Goal: Information Seeking & Learning: Compare options

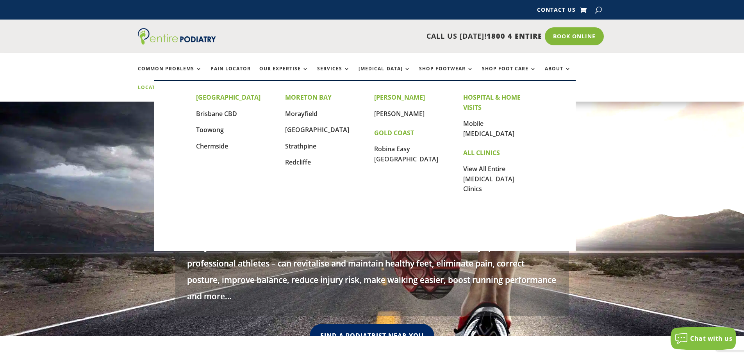
click at [177, 85] on link "Locations" at bounding box center [157, 93] width 39 height 17
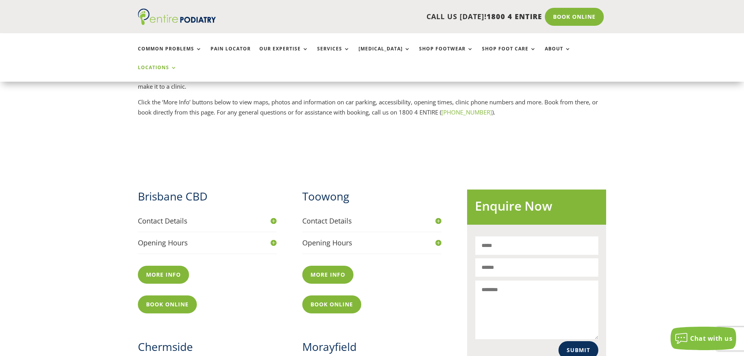
scroll to position [281, 0]
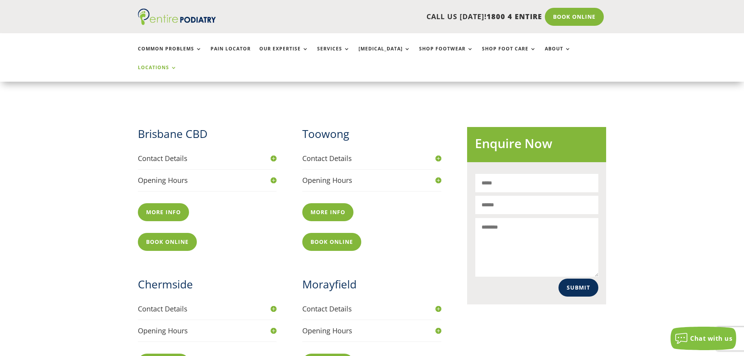
click at [251, 153] on h4 "Contact Details" at bounding box center [207, 158] width 139 height 10
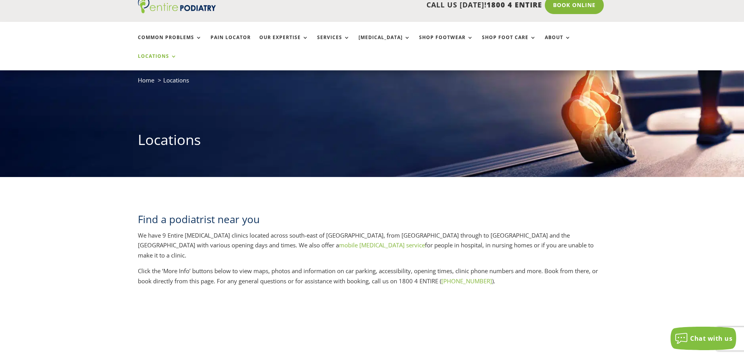
scroll to position [0, 0]
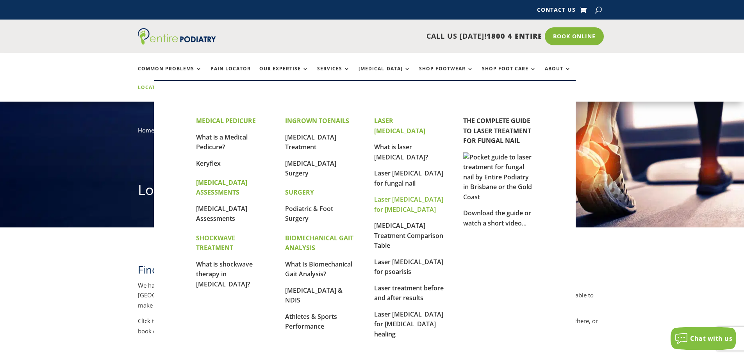
click at [410, 195] on link "Laser [MEDICAL_DATA] for [MEDICAL_DATA]" at bounding box center [408, 204] width 69 height 19
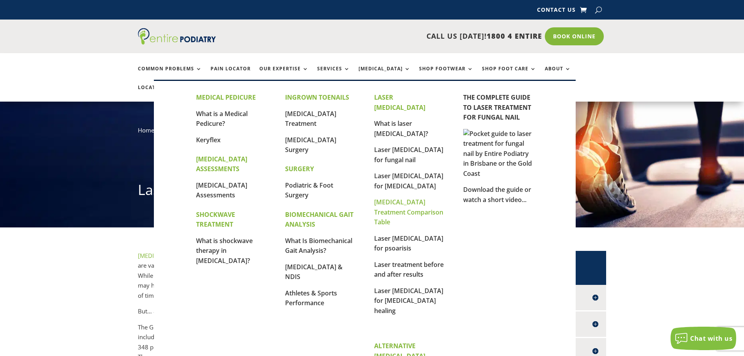
click at [403, 198] on link "[MEDICAL_DATA] Treatment Comparison Table" at bounding box center [408, 212] width 69 height 28
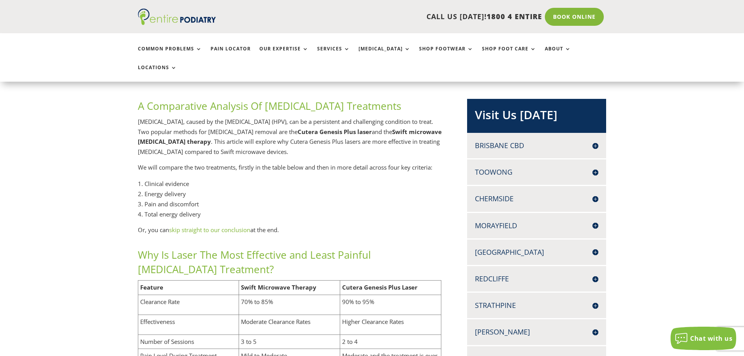
scroll to position [187, 0]
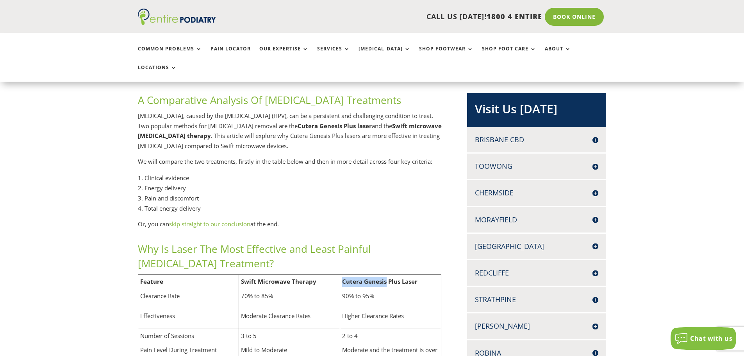
drag, startPoint x: 386, startPoint y: 234, endPoint x: 339, endPoint y: 230, distance: 47.1
click at [338, 274] on tr "Feature Swift Microwave Therapy Cutera Genesis Plus Laser" at bounding box center [289, 281] width 303 height 14
copy tr "Cutera Genesis"
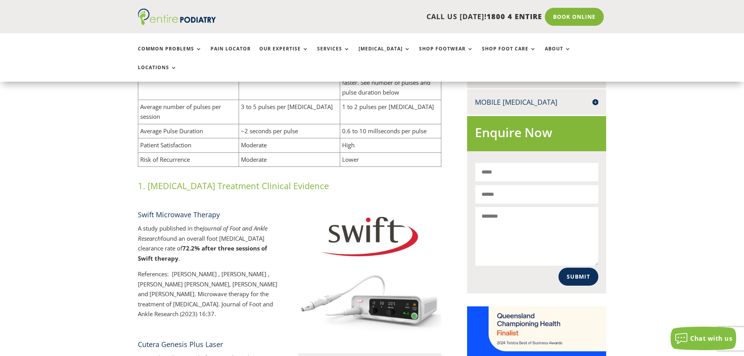
scroll to position [468, 0]
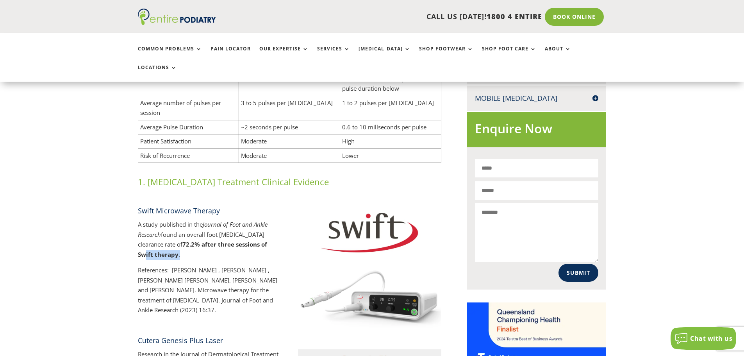
drag, startPoint x: 265, startPoint y: 198, endPoint x: 223, endPoint y: 190, distance: 42.8
click at [226, 219] on p "A study published in the Journal of Foot and Ankle Research found an overall fo…" at bounding box center [210, 242] width 144 height 46
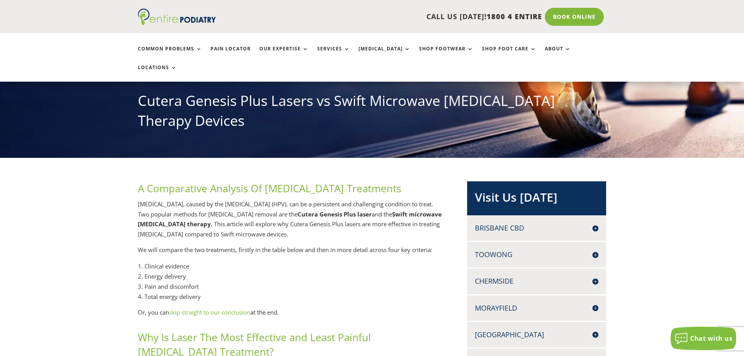
scroll to position [94, 0]
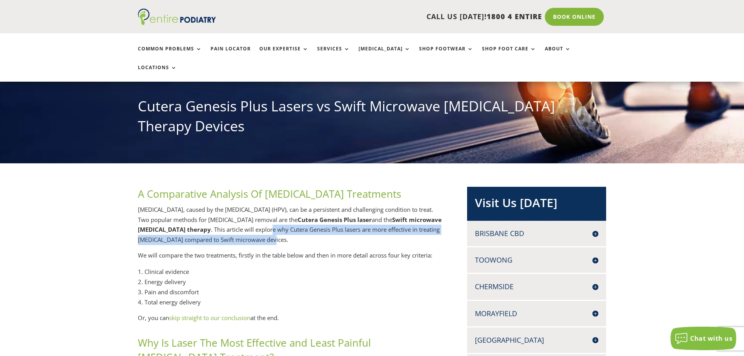
drag, startPoint x: 240, startPoint y: 192, endPoint x: 224, endPoint y: 180, distance: 19.9
click at [224, 205] on p "Warts, caused by the human papillomavirus (HPV), can be a persistent and challe…" at bounding box center [290, 228] width 304 height 46
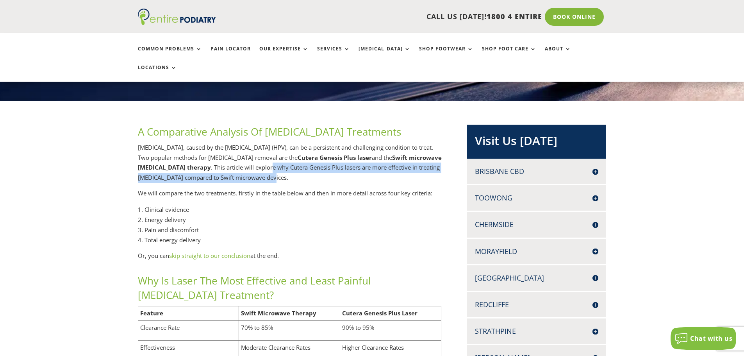
scroll to position [156, 0]
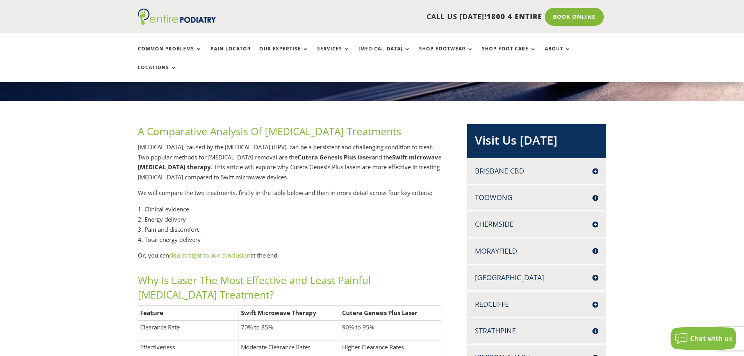
click at [226, 250] on p "Or, you can skip straight to our conclusion at the end." at bounding box center [290, 255] width 304 height 10
click at [225, 251] on link "skip straight to our conclusion" at bounding box center [209, 255] width 81 height 8
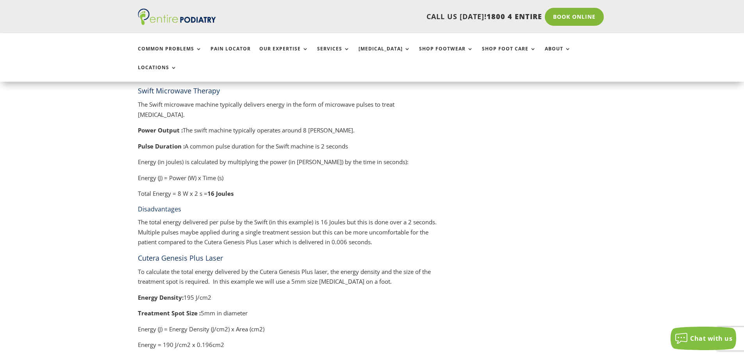
scroll to position [1576, 0]
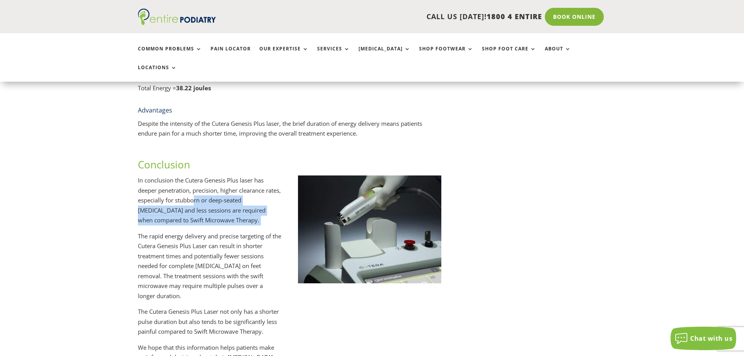
drag, startPoint x: 247, startPoint y: 145, endPoint x: 211, endPoint y: 119, distance: 44.2
click at [211, 175] on p "In conclusion the Cutera Genesis Plus laser has deeper penetration, precision, …" at bounding box center [210, 203] width 144 height 56
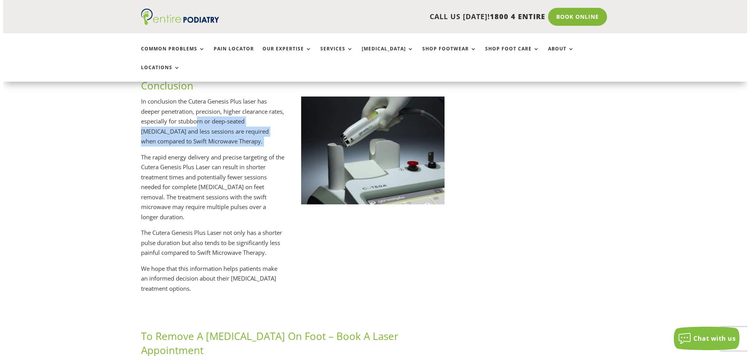
scroll to position [1655, 0]
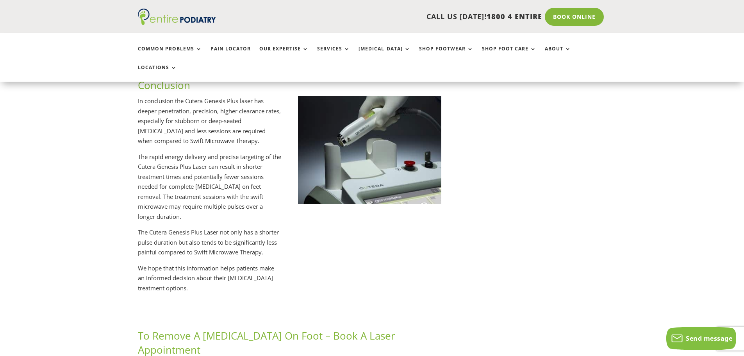
drag, startPoint x: 289, startPoint y: 207, endPoint x: 285, endPoint y: 203, distance: 5.3
click at [579, 13] on link "Book Online" at bounding box center [574, 17] width 63 height 18
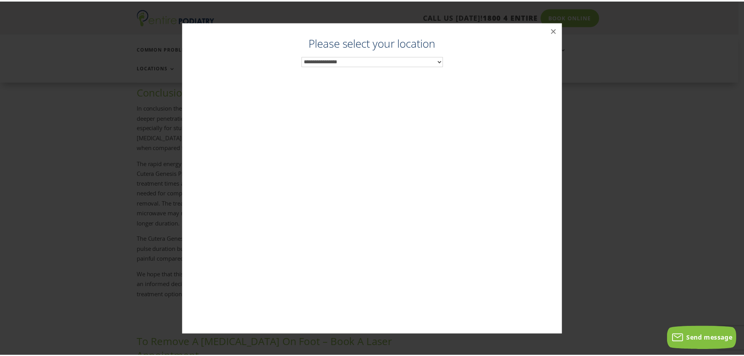
scroll to position [1647, 0]
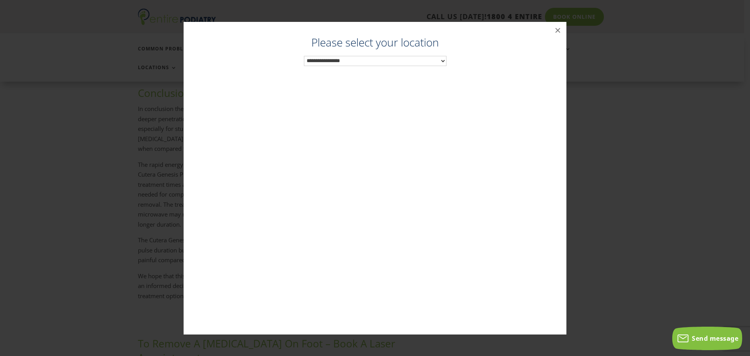
click at [398, 62] on select "**********" at bounding box center [375, 61] width 142 height 10
click at [559, 29] on button "×" at bounding box center [557, 30] width 17 height 17
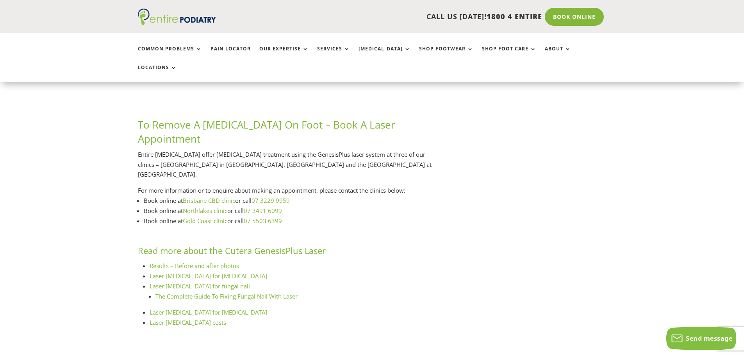
scroll to position [1929, 0]
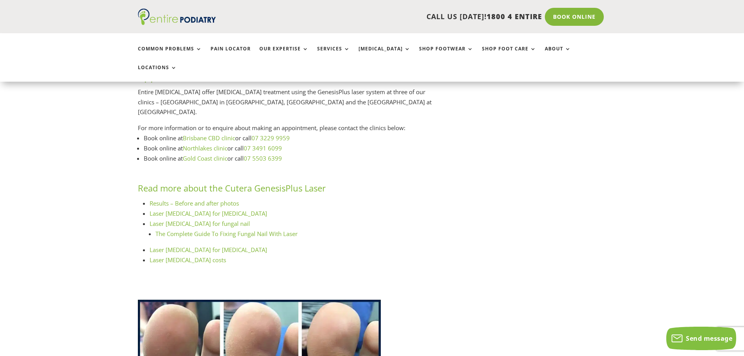
click at [203, 199] on link "Results – Before and after photos" at bounding box center [194, 203] width 89 height 8
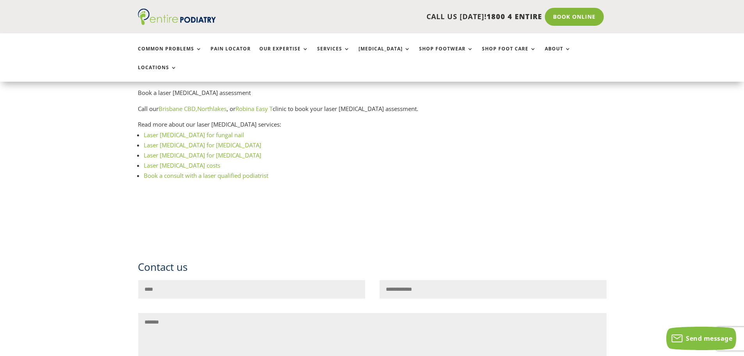
scroll to position [999, 0]
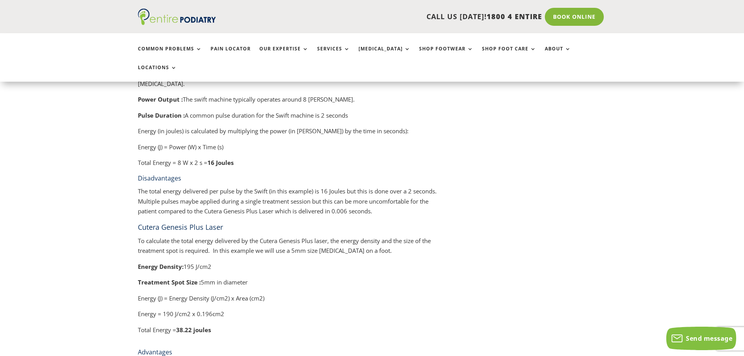
scroll to position [1366, 0]
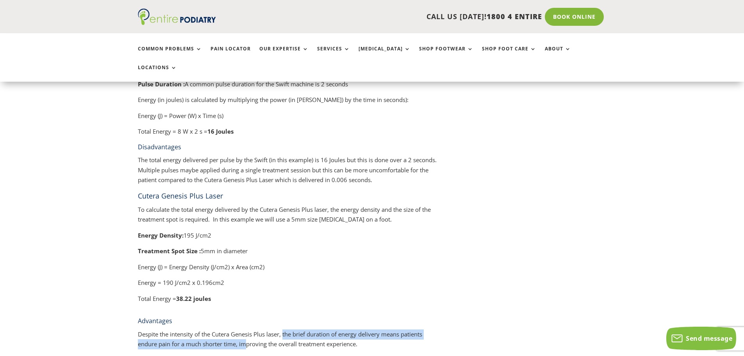
drag, startPoint x: 284, startPoint y: 257, endPoint x: 249, endPoint y: 267, distance: 36.8
click at [249, 329] on p "Despite the intensity of the Cutera Genesis Plus laser, the brief duration of e…" at bounding box center [290, 339] width 304 height 20
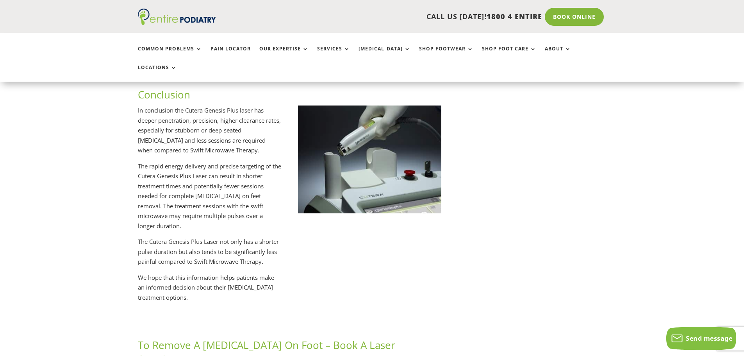
scroll to position [1647, 0]
click at [262, 160] on p "The rapid energy delivery and precise targeting of the Cutera Genesis Plus Lase…" at bounding box center [210, 198] width 144 height 76
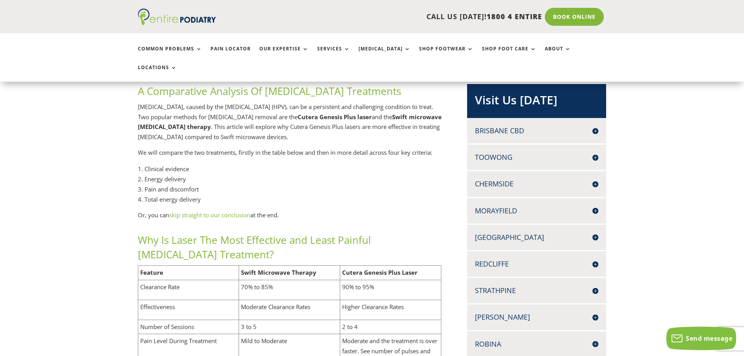
scroll to position [219, 0]
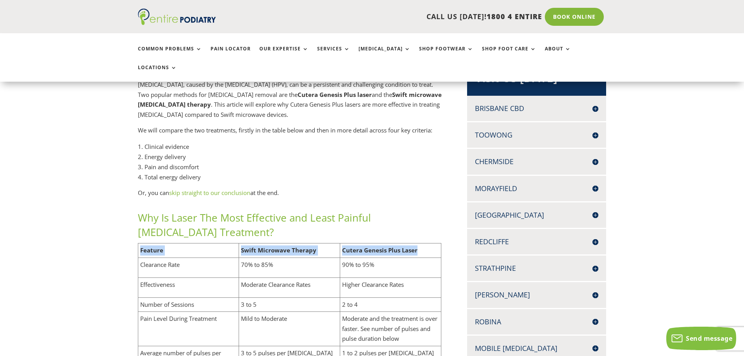
drag, startPoint x: 420, startPoint y: 201, endPoint x: 138, endPoint y: 202, distance: 281.9
click at [138, 243] on tr "Feature Swift Microwave Therapy Cutera Genesis Plus Laser" at bounding box center [289, 250] width 303 height 14
click at [245, 246] on b "Swift Microwave Therapy" at bounding box center [278, 250] width 75 height 8
drag, startPoint x: 239, startPoint y: 201, endPoint x: 330, endPoint y: 200, distance: 90.6
click at [317, 243] on td "Swift Microwave Therapy" at bounding box center [289, 250] width 101 height 14
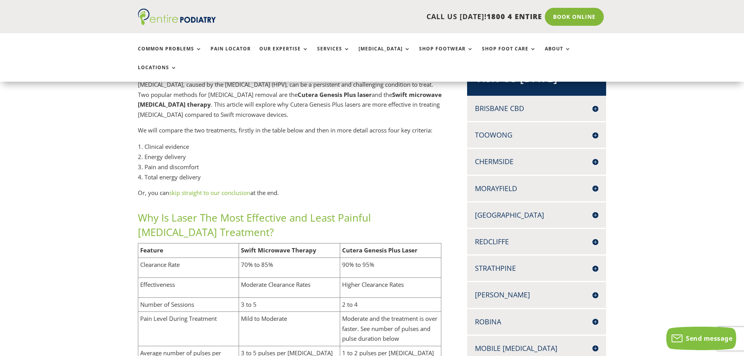
click at [420, 243] on td "Cutera Genesis Plus Laser" at bounding box center [390, 250] width 101 height 14
drag, startPoint x: 419, startPoint y: 201, endPoint x: 133, endPoint y: 202, distance: 285.8
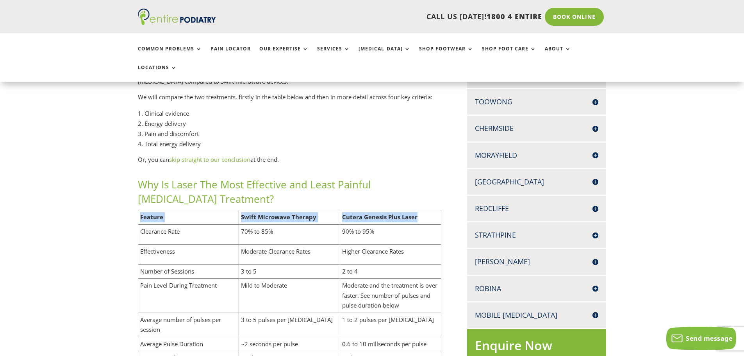
scroll to position [250, 0]
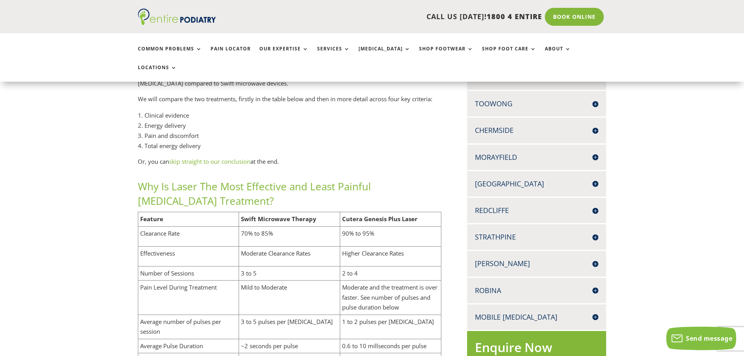
click at [294, 179] on h2 "Why Is Laser The Most Effective and Least Painful [MEDICAL_DATA] Treatment?" at bounding box center [290, 195] width 304 height 32
click at [242, 215] on b "Swift Microwave Therapy" at bounding box center [278, 219] width 75 height 8
click at [253, 215] on b "Swift Microwave Therapy" at bounding box center [278, 219] width 75 height 8
click at [282, 215] on b "Swift Microwave Therapy" at bounding box center [278, 219] width 75 height 8
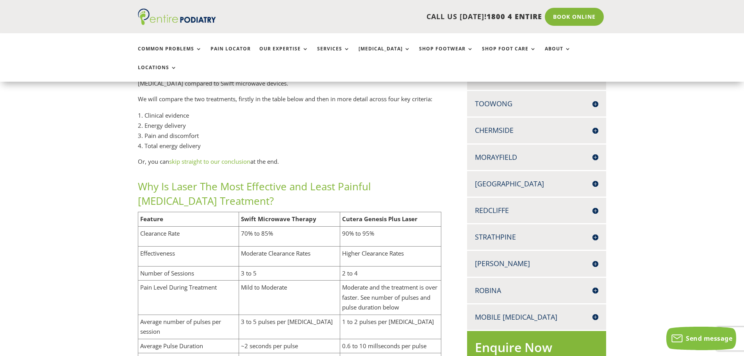
drag, startPoint x: 313, startPoint y: 172, endPoint x: 399, endPoint y: 174, distance: 86.3
click at [313, 215] on b "Swift Microwave Therapy" at bounding box center [278, 219] width 75 height 8
click at [296, 215] on b "Swift Microwave Therapy" at bounding box center [278, 219] width 75 height 8
drag, startPoint x: 287, startPoint y: 168, endPoint x: 321, endPoint y: 166, distance: 34.0
click at [287, 215] on b "Swift Microwave Therapy" at bounding box center [278, 219] width 75 height 8
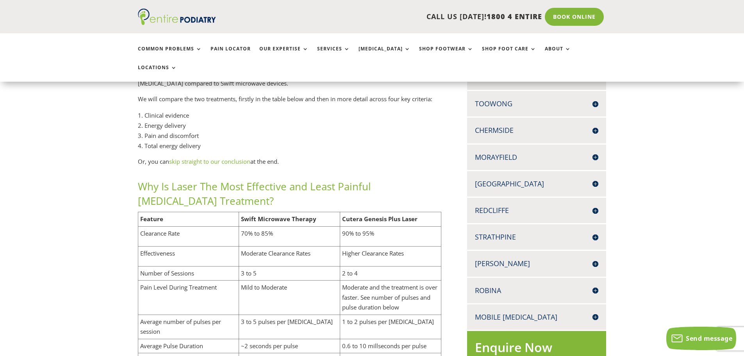
click at [424, 212] on td "Cutera Genesis Plus Laser" at bounding box center [390, 219] width 101 height 14
drag, startPoint x: 418, startPoint y: 169, endPoint x: 364, endPoint y: 169, distance: 53.9
click at [364, 212] on td "Cutera Genesis Plus Laser" at bounding box center [390, 219] width 101 height 14
click at [364, 215] on b "Cutera Genesis Plus Laser" at bounding box center [379, 219] width 75 height 8
click at [365, 215] on b "Cutera Genesis Plus Laser" at bounding box center [379, 219] width 75 height 8
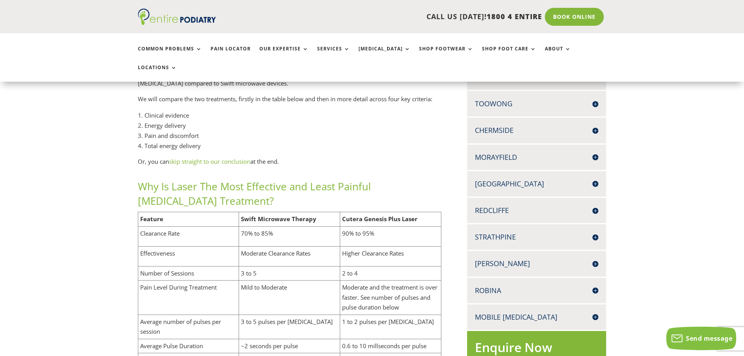
click at [264, 215] on b "Swift Microwave Therapy" at bounding box center [278, 219] width 75 height 8
click at [258, 215] on b "Swift Microwave Therapy" at bounding box center [278, 219] width 75 height 8
click at [305, 215] on b "Swift Microwave Therapy" at bounding box center [278, 219] width 75 height 8
drag, startPoint x: 313, startPoint y: 173, endPoint x: 284, endPoint y: 170, distance: 29.4
click at [308, 215] on b "Swift Microwave Therapy" at bounding box center [278, 219] width 75 height 8
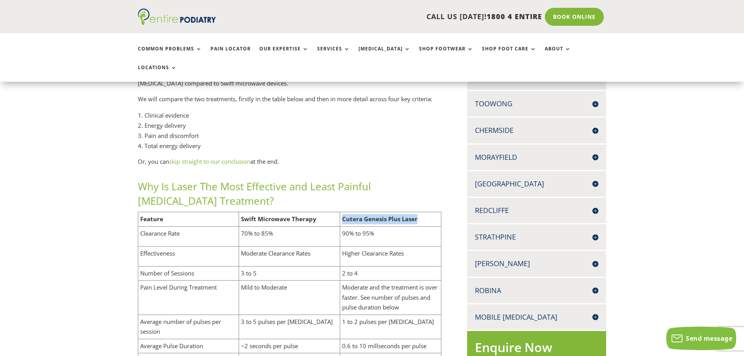
drag, startPoint x: 343, startPoint y: 169, endPoint x: 418, endPoint y: 170, distance: 75.4
click at [418, 212] on td "Cutera Genesis Plus Laser" at bounding box center [390, 219] width 101 height 14
drag, startPoint x: 418, startPoint y: 171, endPoint x: 344, endPoint y: 171, distance: 74.2
click at [344, 212] on td "Cutera Genesis Plus Laser" at bounding box center [390, 219] width 101 height 14
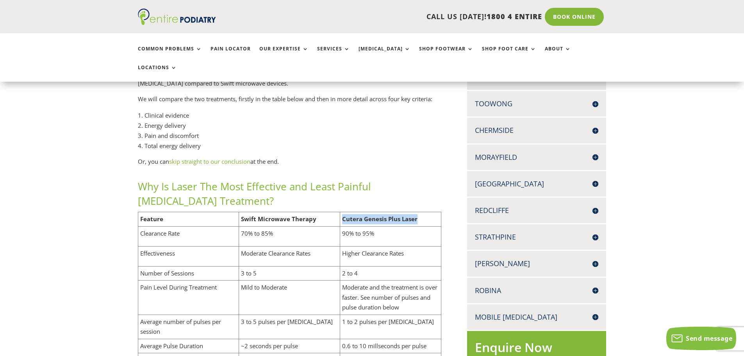
click at [344, 215] on b "Cutera Genesis Plus Laser" at bounding box center [379, 219] width 75 height 8
drag, startPoint x: 343, startPoint y: 169, endPoint x: 416, endPoint y: 171, distance: 73.4
click at [416, 215] on b "Cutera Genesis Plus Laser" at bounding box center [379, 219] width 75 height 8
drag, startPoint x: 417, startPoint y: 171, endPoint x: 237, endPoint y: 170, distance: 179.2
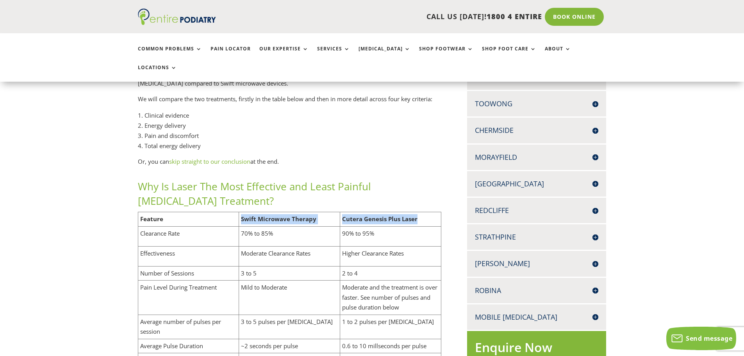
click at [237, 212] on tr "Feature Swift Microwave Therapy Cutera Genesis Plus Laser" at bounding box center [289, 219] width 303 height 14
click at [237, 212] on td "Feature" at bounding box center [188, 219] width 101 height 14
drag, startPoint x: 423, startPoint y: 170, endPoint x: 354, endPoint y: 170, distance: 69.1
click at [354, 212] on td "Cutera Genesis Plus Laser" at bounding box center [390, 219] width 101 height 14
click at [354, 215] on b "Cutera Genesis Plus Laser" at bounding box center [379, 219] width 75 height 8
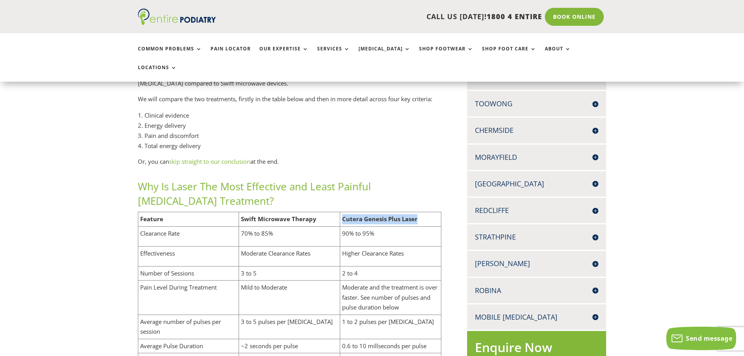
drag, startPoint x: 341, startPoint y: 169, endPoint x: 424, endPoint y: 172, distance: 83.2
click at [424, 212] on td "Cutera Genesis Plus Laser" at bounding box center [390, 219] width 101 height 14
drag, startPoint x: 424, startPoint y: 172, endPoint x: 355, endPoint y: 170, distance: 68.7
click at [355, 212] on td "Cutera Genesis Plus Laser" at bounding box center [390, 219] width 101 height 14
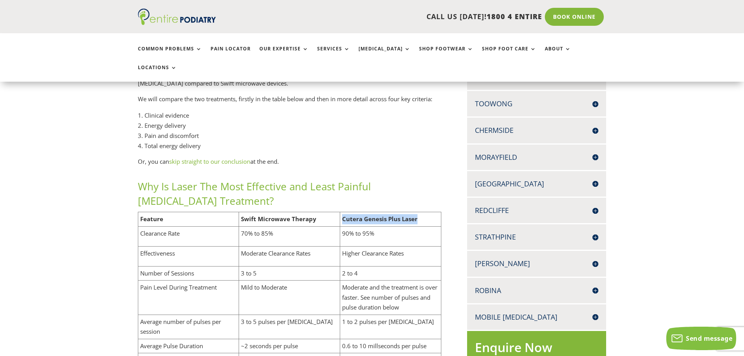
click at [355, 215] on b "Cutera Genesis Plus Laser" at bounding box center [379, 219] width 75 height 8
click at [349, 215] on b "Cutera Genesis Plus Laser" at bounding box center [379, 219] width 75 height 8
drag, startPoint x: 419, startPoint y: 169, endPoint x: 362, endPoint y: 167, distance: 57.0
click at [362, 212] on td "Cutera Genesis Plus Laser" at bounding box center [390, 219] width 101 height 14
click at [362, 215] on b "Cutera Genesis Plus Laser" at bounding box center [379, 219] width 75 height 8
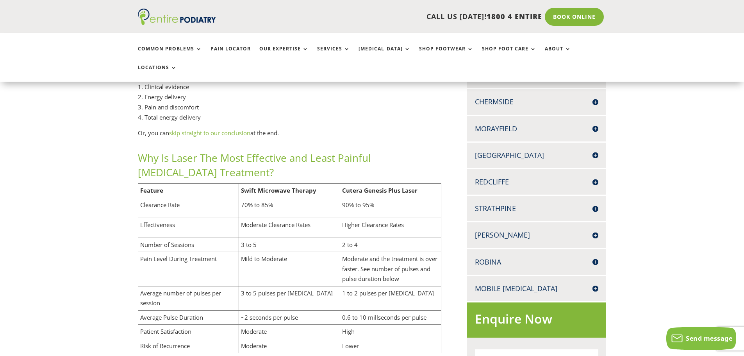
scroll to position [281, 0]
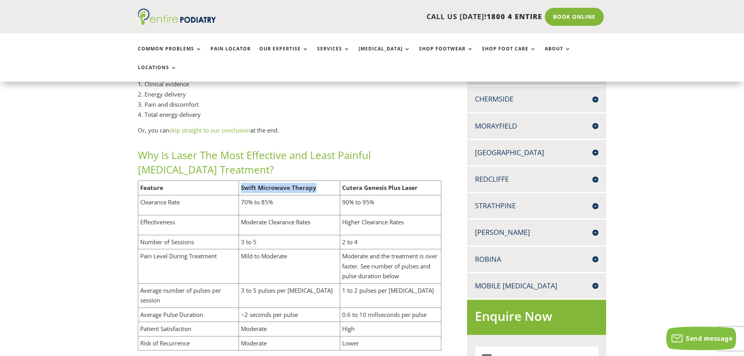
drag, startPoint x: 321, startPoint y: 139, endPoint x: 241, endPoint y: 139, distance: 79.6
click at [241, 181] on td "Swift Microwave Therapy" at bounding box center [289, 188] width 101 height 14
click at [241, 183] on b "Swift Microwave Therapy" at bounding box center [278, 187] width 75 height 8
click at [213, 148] on h2 "Why Is Laser The Most Effective and Least Painful [MEDICAL_DATA] Treatment?" at bounding box center [290, 164] width 304 height 32
drag, startPoint x: 344, startPoint y: 138, endPoint x: 417, endPoint y: 139, distance: 73.8
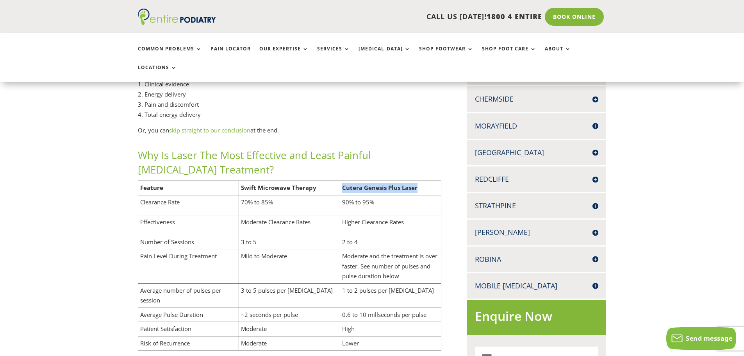
click at [417, 181] on td "Cutera Genesis Plus Laser" at bounding box center [390, 188] width 101 height 14
click at [424, 181] on td "Cutera Genesis Plus Laser" at bounding box center [390, 188] width 101 height 14
drag, startPoint x: 422, startPoint y: 141, endPoint x: 370, endPoint y: 140, distance: 52.3
click at [370, 181] on td "Cutera Genesis Plus Laser" at bounding box center [390, 188] width 101 height 14
click at [346, 183] on b "Cutera Genesis Plus Laser" at bounding box center [379, 187] width 75 height 8
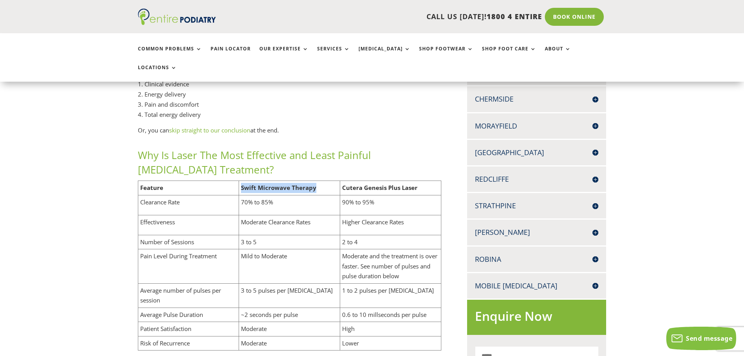
drag, startPoint x: 317, startPoint y: 144, endPoint x: 240, endPoint y: 138, distance: 77.5
click at [240, 181] on td "Swift Microwave Therapy" at bounding box center [289, 188] width 101 height 14
drag, startPoint x: 240, startPoint y: 138, endPoint x: 312, endPoint y: 140, distance: 71.9
click at [307, 181] on td "Swift Microwave Therapy" at bounding box center [289, 188] width 101 height 14
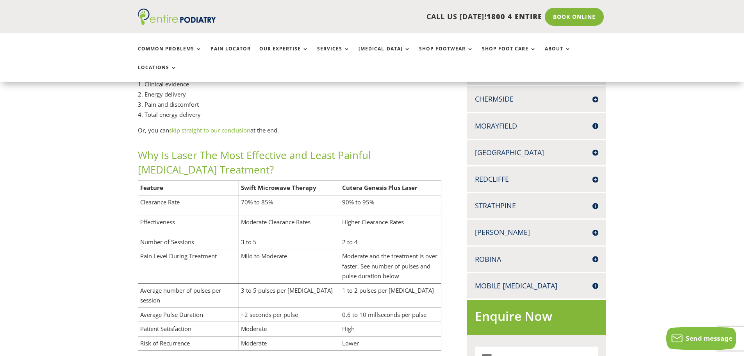
drag, startPoint x: 315, startPoint y: 140, endPoint x: 319, endPoint y: 140, distance: 4.3
click at [317, 181] on td "Swift Microwave Therapy" at bounding box center [289, 188] width 101 height 14
drag, startPoint x: 328, startPoint y: 141, endPoint x: 263, endPoint y: 142, distance: 65.6
click at [263, 181] on td "Swift Microwave Therapy" at bounding box center [289, 188] width 101 height 14
click at [263, 183] on b "Swift Microwave Therapy" at bounding box center [278, 187] width 75 height 8
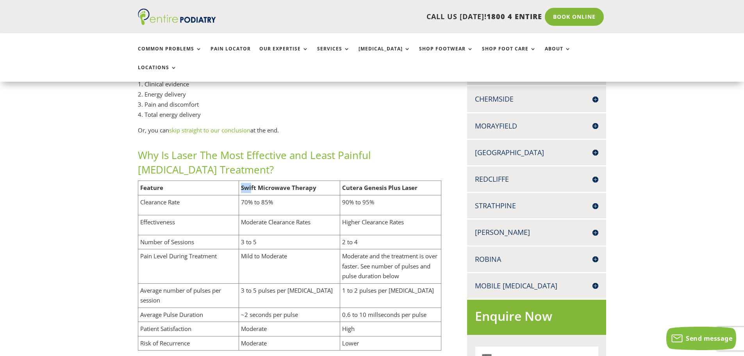
drag, startPoint x: 242, startPoint y: 138, endPoint x: 279, endPoint y: 139, distance: 36.7
click at [252, 183] on b "Swift Microwave Therapy" at bounding box center [278, 187] width 75 height 8
click at [313, 183] on b "Swift Microwave Therapy" at bounding box center [278, 187] width 75 height 8
drag, startPoint x: 306, startPoint y: 139, endPoint x: 244, endPoint y: 139, distance: 62.1
click at [244, 181] on td "Swift Microwave Therapy" at bounding box center [289, 188] width 101 height 14
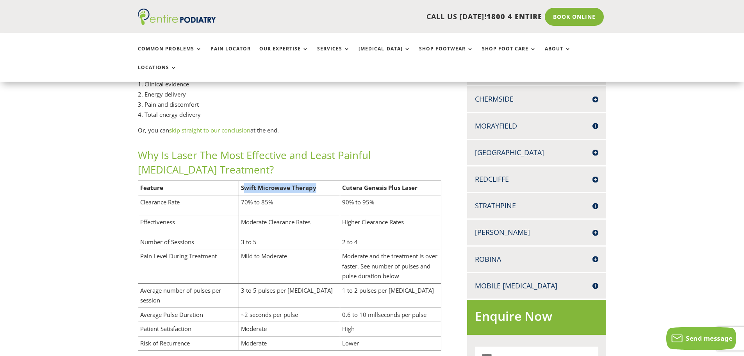
click at [244, 183] on b "Swift Microwave Therapy" at bounding box center [278, 187] width 75 height 8
drag, startPoint x: 242, startPoint y: 138, endPoint x: 315, endPoint y: 140, distance: 73.4
click at [312, 183] on b "Swift Microwave Therapy" at bounding box center [278, 187] width 75 height 8
click at [315, 181] on td "Swift Microwave Therapy" at bounding box center [289, 188] width 101 height 14
drag, startPoint x: 311, startPoint y: 140, endPoint x: 290, endPoint y: 139, distance: 21.5
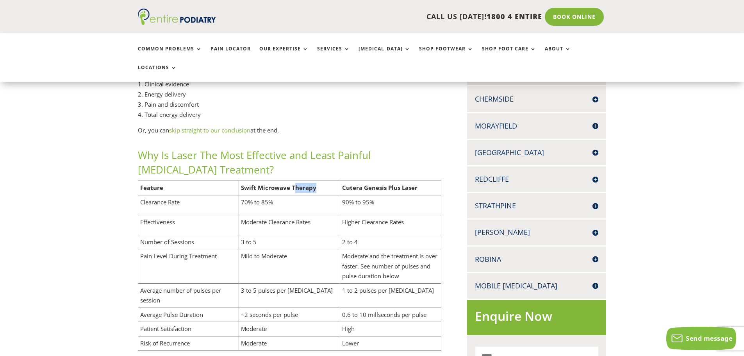
click at [294, 183] on b "Swift Microwave Therapy" at bounding box center [278, 187] width 75 height 8
click at [287, 183] on b "Swift Microwave Therapy" at bounding box center [278, 187] width 75 height 8
click at [303, 183] on b "Swift Microwave Therapy" at bounding box center [278, 187] width 75 height 8
click at [305, 183] on b "Swift Microwave Therapy" at bounding box center [278, 187] width 75 height 8
click at [278, 183] on b "Swift Microwave Therapy" at bounding box center [278, 187] width 75 height 8
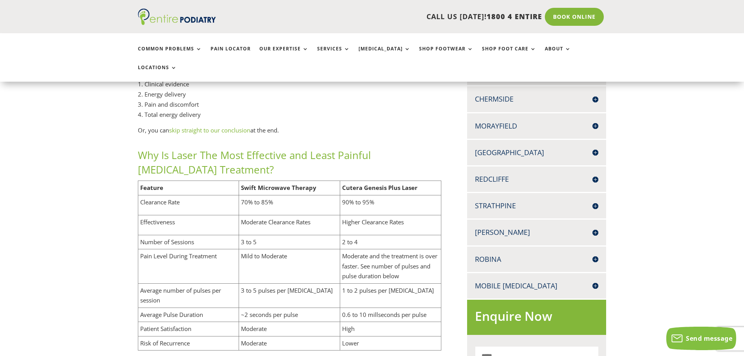
click at [254, 183] on b "Swift Microwave Therapy" at bounding box center [278, 187] width 75 height 8
click at [245, 183] on b "Swift Microwave Therapy" at bounding box center [278, 187] width 75 height 8
drag, startPoint x: 264, startPoint y: 142, endPoint x: 279, endPoint y: 140, distance: 15.0
click at [265, 183] on b "Swift Microwave Therapy" at bounding box center [278, 187] width 75 height 8
click at [320, 181] on td "Swift Microwave Therapy" at bounding box center [289, 188] width 101 height 14
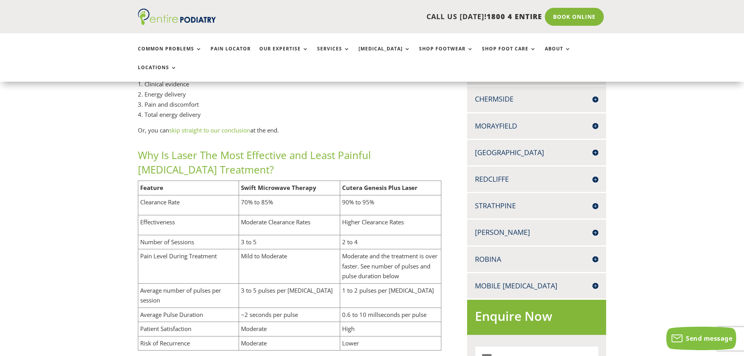
click at [309, 183] on b "Swift Microwave Therapy" at bounding box center [278, 187] width 75 height 8
drag, startPoint x: 286, startPoint y: 142, endPoint x: 273, endPoint y: 141, distance: 12.9
click at [284, 183] on b "Swift Microwave Therapy" at bounding box center [278, 187] width 75 height 8
click at [256, 183] on b "Swift Microwave Therapy" at bounding box center [278, 187] width 75 height 8
click at [248, 183] on b "Swift Microwave Therapy" at bounding box center [278, 187] width 75 height 8
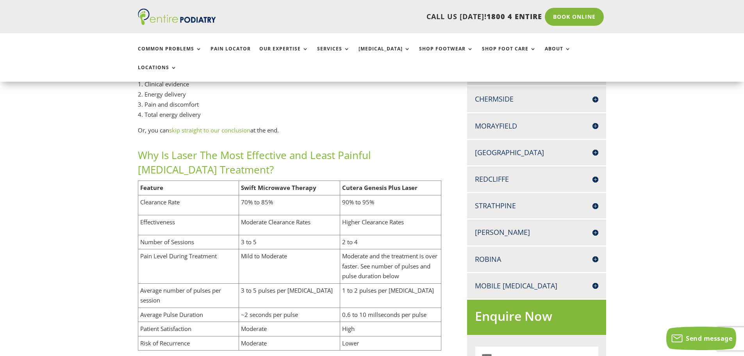
click at [274, 181] on td "Swift Microwave Therapy" at bounding box center [289, 188] width 101 height 14
click at [280, 183] on b "Swift Microwave Therapy" at bounding box center [278, 187] width 75 height 8
click at [315, 183] on b "Swift Microwave Therapy" at bounding box center [278, 187] width 75 height 8
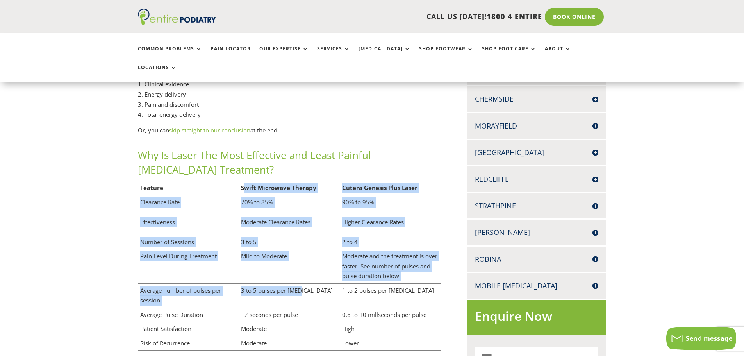
drag, startPoint x: 301, startPoint y: 242, endPoint x: 243, endPoint y: 139, distance: 117.3
click at [243, 181] on tbody "Feature Swift Microwave Therapy Cutera Genesis Plus Laser Clearance Rate 70% to…" at bounding box center [289, 265] width 303 height 169
click at [242, 183] on b "Swift Microwave Therapy" at bounding box center [278, 187] width 75 height 8
drag, startPoint x: 241, startPoint y: 138, endPoint x: 315, endPoint y: 246, distance: 130.6
click at [315, 246] on tbody "Feature Swift Microwave Therapy Cutera Genesis Plus Laser Clearance Rate 70% to…" at bounding box center [289, 265] width 303 height 169
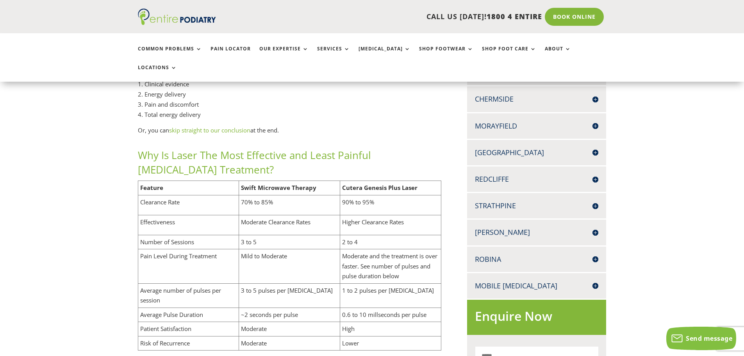
click at [407, 285] on p "1 to 2 pulses per [MEDICAL_DATA]" at bounding box center [390, 290] width 97 height 10
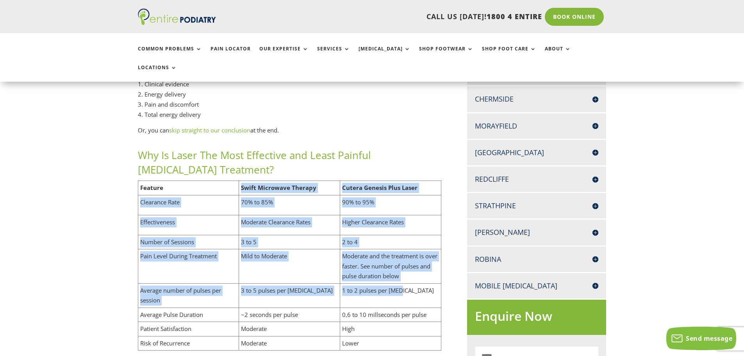
drag, startPoint x: 401, startPoint y: 247, endPoint x: 161, endPoint y: 130, distance: 266.4
click at [161, 148] on div "Why Is Laser The Most Effective and Least Painful [MEDICAL_DATA] Treatment? Fea…" at bounding box center [290, 249] width 304 height 202
click at [161, 148] on h2 "Why Is Laser The Most Effective and Least Painful [MEDICAL_DATA] Treatment?" at bounding box center [290, 164] width 304 height 32
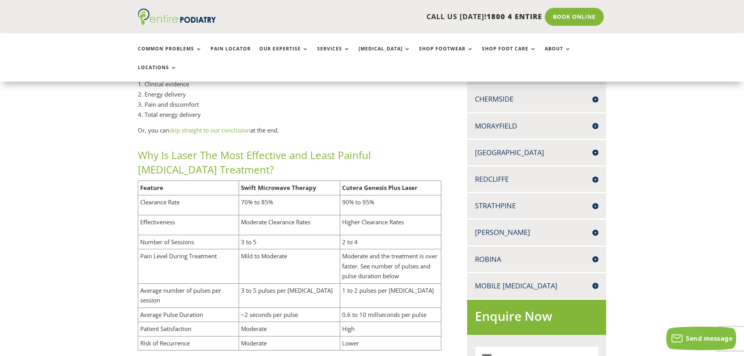
click at [357, 195] on td "90% to 95%" at bounding box center [390, 205] width 101 height 20
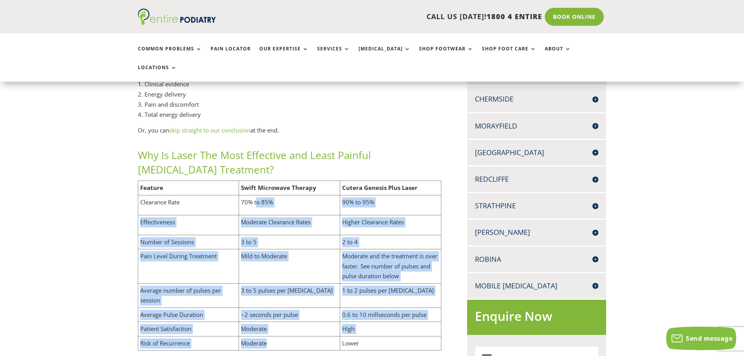
drag, startPoint x: 269, startPoint y: 297, endPoint x: 256, endPoint y: 163, distance: 134.5
click at [256, 181] on tbody "Feature Swift Microwave Therapy Cutera Genesis Plus Laser Clearance Rate 70% to…" at bounding box center [289, 265] width 303 height 169
click at [256, 195] on td "70% to 85%" at bounding box center [289, 205] width 101 height 20
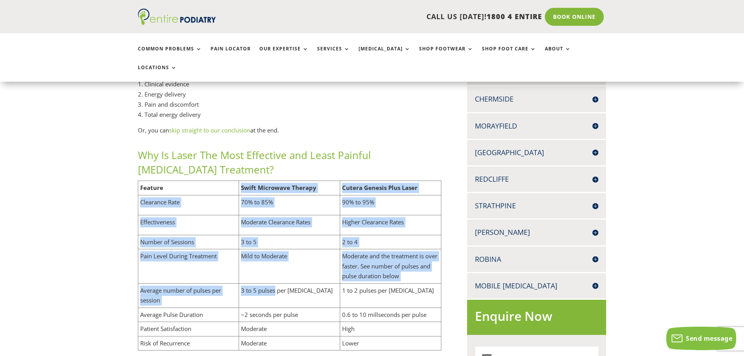
drag, startPoint x: 240, startPoint y: 137, endPoint x: 274, endPoint y: 258, distance: 125.8
click at [275, 256] on tbody "Feature Swift Microwave Therapy Cutera Genesis Plus Laser Clearance Rate 70% to…" at bounding box center [289, 265] width 303 height 169
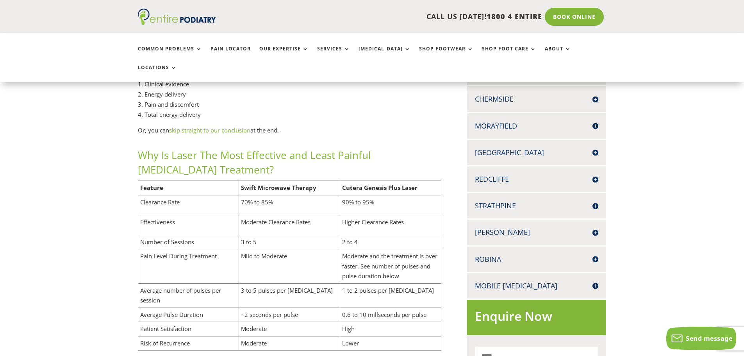
click at [274, 307] on td "~2 seconds per pulse" at bounding box center [289, 314] width 101 height 14
click at [265, 183] on b "Swift Microwave Therapy" at bounding box center [278, 187] width 75 height 8
click at [299, 183] on b "Swift Microwave Therapy" at bounding box center [278, 187] width 75 height 8
click at [280, 183] on b "Swift Microwave Therapy" at bounding box center [278, 187] width 75 height 8
drag, startPoint x: 280, startPoint y: 139, endPoint x: 270, endPoint y: 139, distance: 9.8
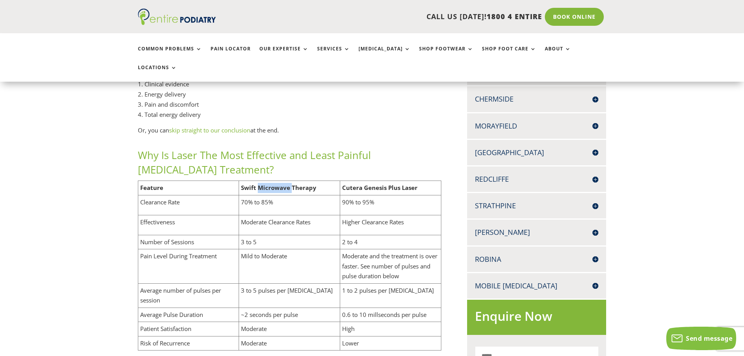
click at [275, 183] on b "Swift Microwave Therapy" at bounding box center [278, 187] width 75 height 8
click at [270, 183] on b "Swift Microwave Therapy" at bounding box center [278, 187] width 75 height 8
click at [248, 183] on b "Swift Microwave Therapy" at bounding box center [278, 187] width 75 height 8
click at [271, 181] on td "Swift Microwave Therapy" at bounding box center [289, 188] width 101 height 14
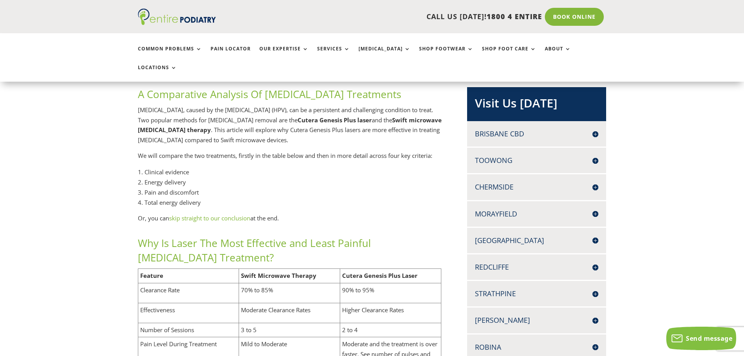
scroll to position [187, 0]
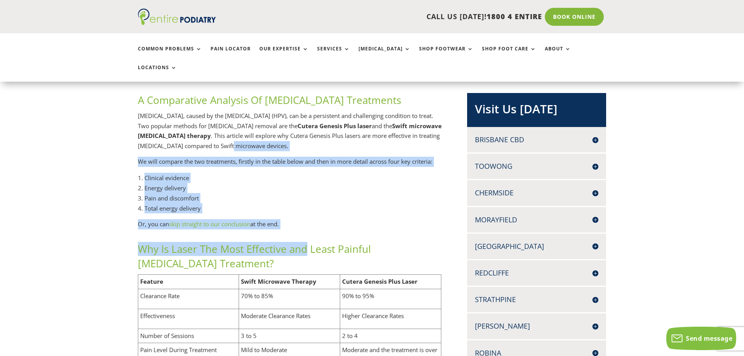
drag, startPoint x: 304, startPoint y: 182, endPoint x: 199, endPoint y: 102, distance: 131.7
click at [199, 102] on div "A Comparative Analysis Of [MEDICAL_DATA] Treatments [MEDICAL_DATA], caused by t…" at bounding box center [290, 283] width 304 height 380
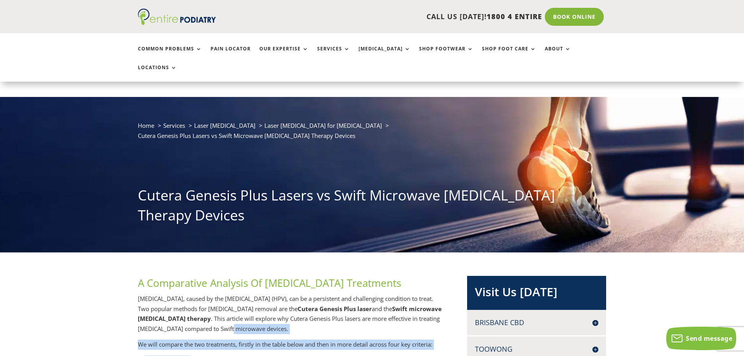
scroll to position [0, 0]
